Goal: Find specific page/section: Find specific page/section

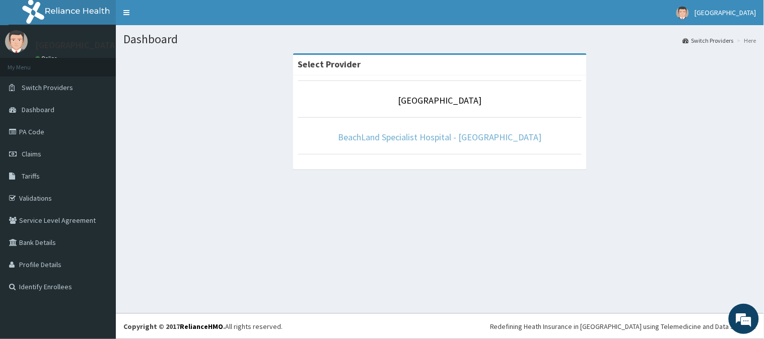
click at [460, 138] on link "BeachLand Specialist Hospital - [GEOGRAPHIC_DATA]" at bounding box center [440, 137] width 204 height 12
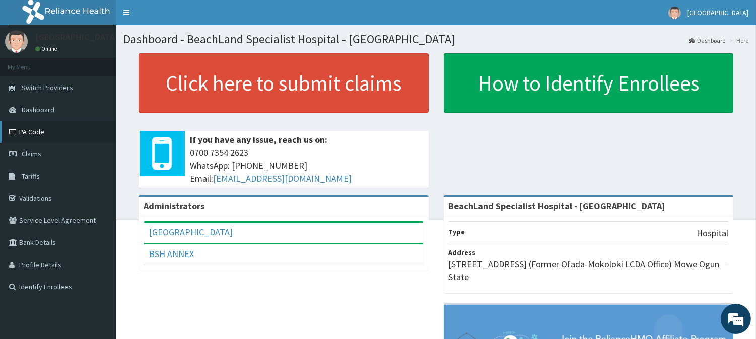
click at [44, 134] on link "PA Code" at bounding box center [58, 132] width 116 height 22
